Goal: Find specific page/section: Find specific page/section

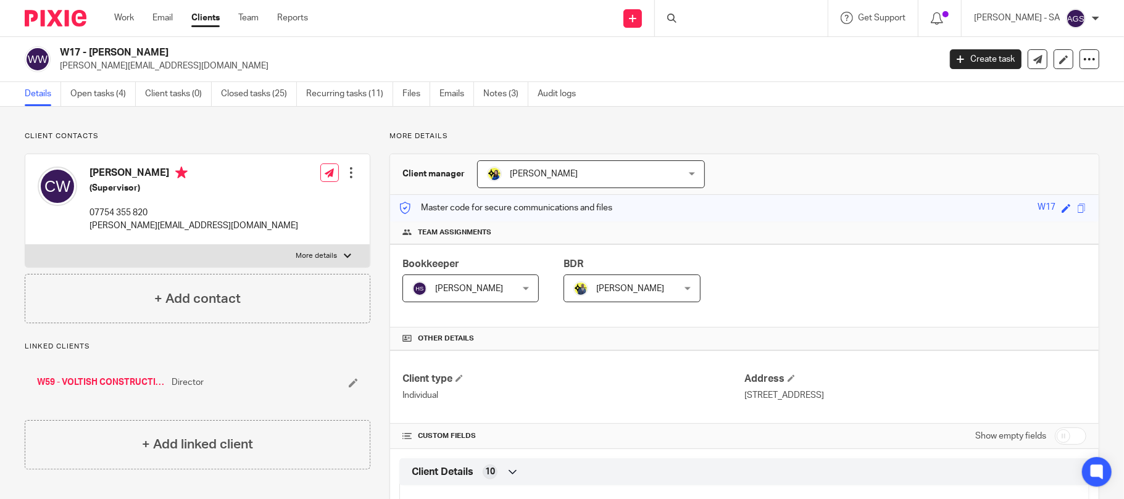
click at [733, 19] on div at bounding box center [741, 18] width 173 height 36
click at [718, 16] on div at bounding box center [741, 18] width 173 height 36
click at [717, 18] on input "Search" at bounding box center [735, 20] width 111 height 11
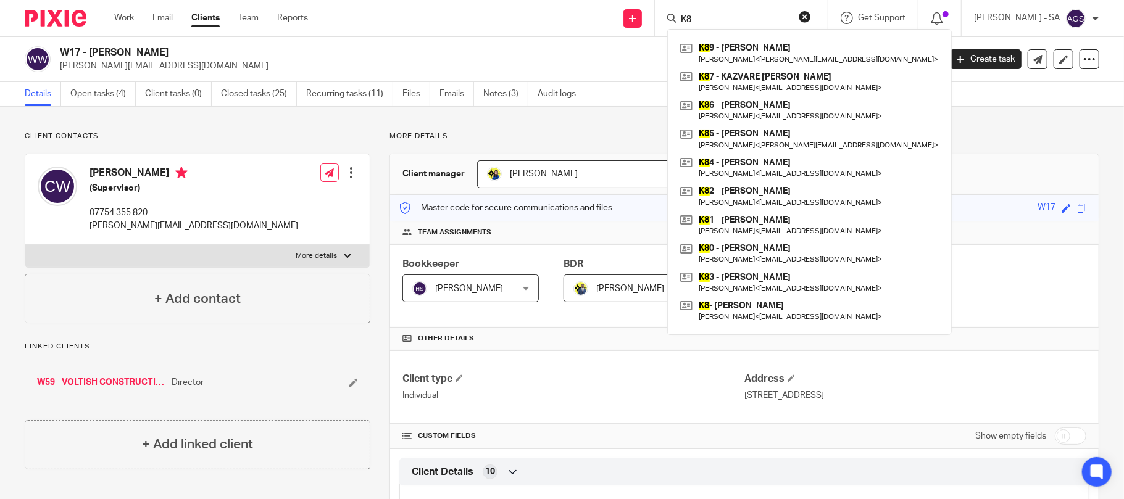
type input "K8"
click button "submit" at bounding box center [0, 0] width 0 height 0
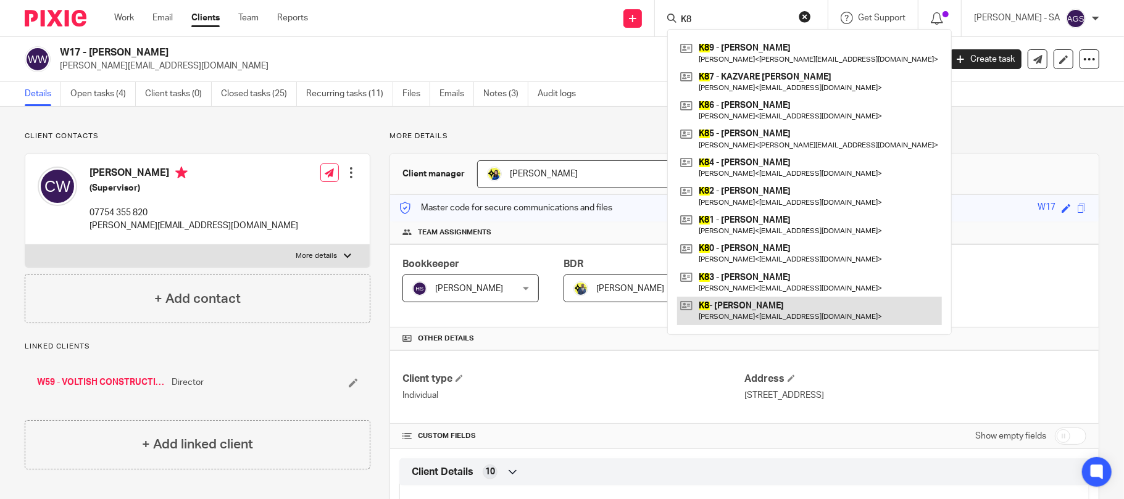
click at [758, 312] on link at bounding box center [809, 311] width 265 height 28
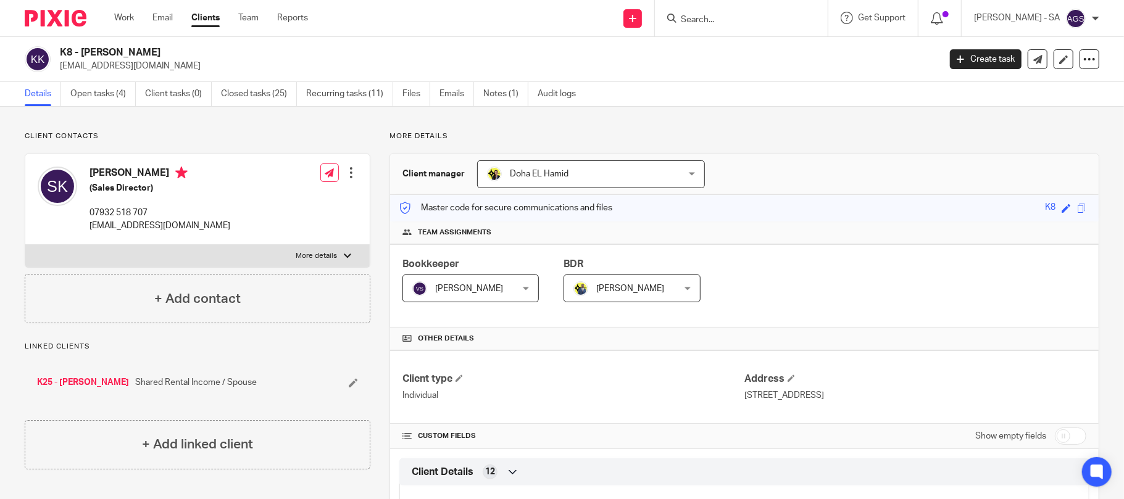
click at [764, 62] on p "skanu@k2partnering.com" at bounding box center [495, 66] width 871 height 12
drag, startPoint x: 556, startPoint y: 38, endPoint x: 370, endPoint y: 107, distance: 198.4
click at [556, 38] on div "K8 - SANTIGIE KANU skanu@k2partnering.com Create task Update from Companies Hou…" at bounding box center [562, 59] width 1124 height 45
